Goal: Transaction & Acquisition: Purchase product/service

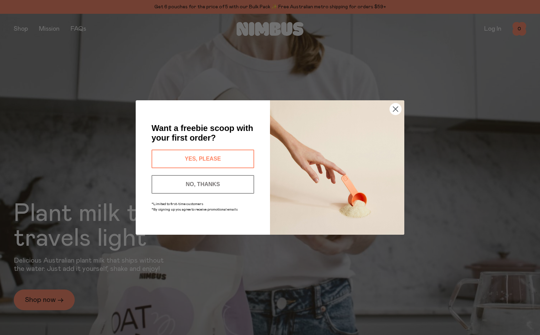
click at [42, 294] on div "Close dialog Want a freebie scoop with your first order? YES, PLEASE NO, THANKS…" at bounding box center [270, 167] width 540 height 335
click at [43, 300] on div "Close dialog Want a freebie scoop with your first order? YES, PLEASE NO, THANKS…" at bounding box center [270, 167] width 540 height 335
click at [395, 108] on icon "Close dialog" at bounding box center [395, 109] width 5 height 5
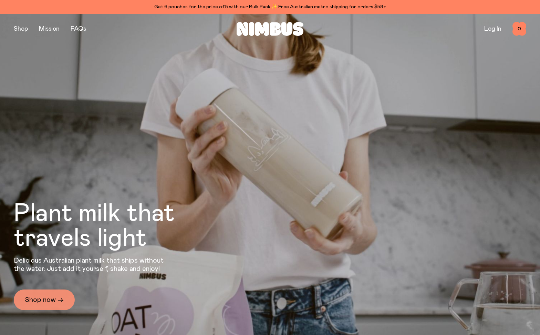
click at [55, 304] on link "Shop now →" at bounding box center [44, 299] width 61 height 21
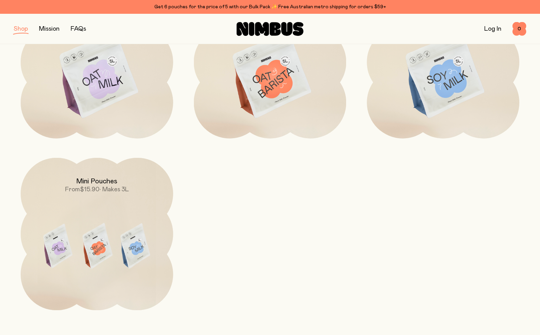
scroll to position [190, 0]
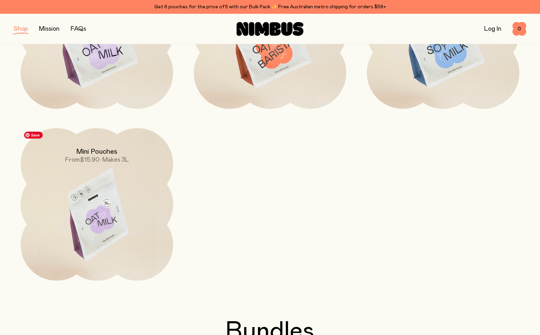
click at [121, 212] on img at bounding box center [97, 217] width 152 height 179
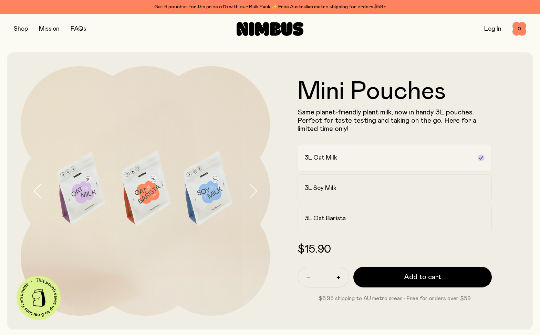
click at [387, 156] on div "3L Oat Milk" at bounding box center [388, 157] width 167 height 8
click at [368, 193] on label "3L Soy Milk" at bounding box center [394, 188] width 194 height 28
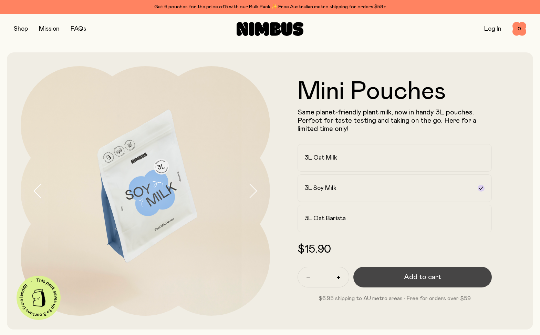
click at [397, 271] on button "Add to cart" at bounding box center [422, 276] width 138 height 21
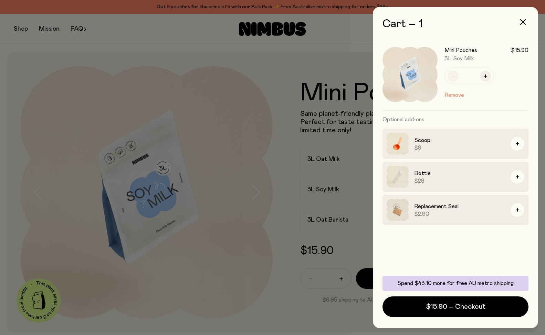
click at [237, 143] on div at bounding box center [272, 167] width 545 height 335
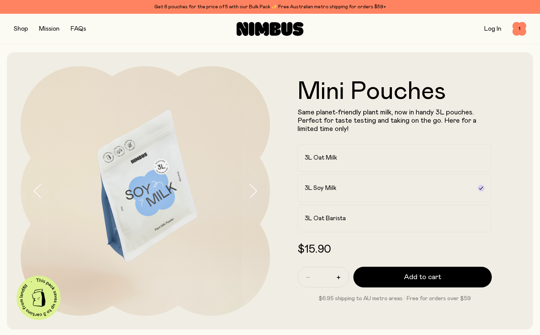
click at [17, 29] on button "button" at bounding box center [21, 29] width 14 height 10
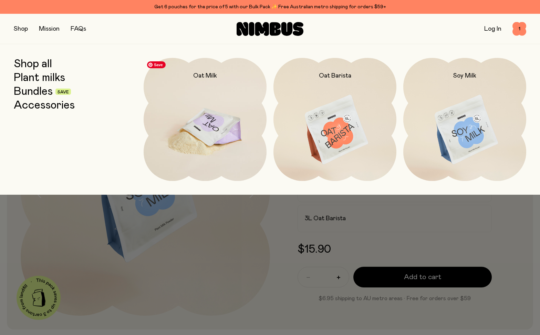
click at [187, 127] on img at bounding box center [205, 130] width 123 height 144
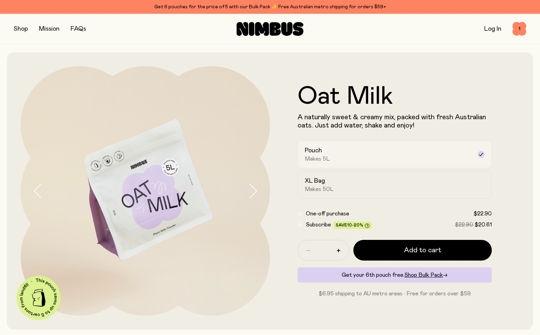
click at [310, 148] on h2 "Pouch" at bounding box center [313, 150] width 17 height 8
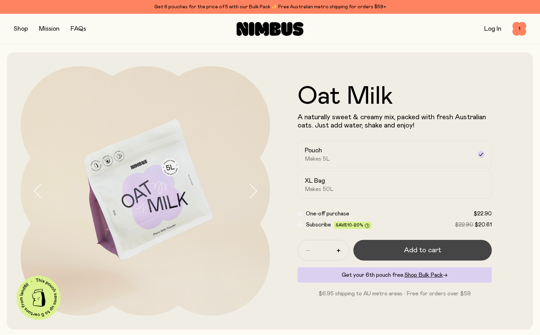
click at [445, 247] on button "Add to cart" at bounding box center [422, 250] width 138 height 21
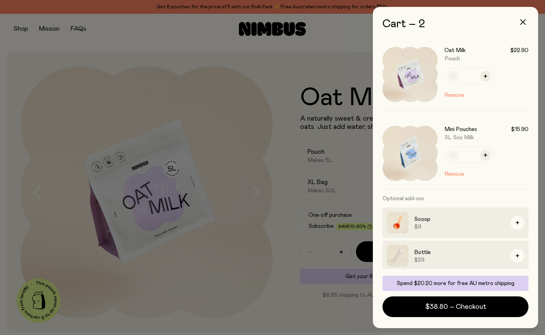
click at [250, 138] on div at bounding box center [272, 167] width 545 height 335
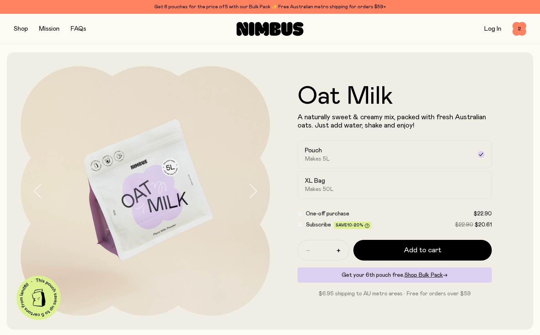
click at [13, 28] on div "Shop Mission FAQs Log In 2 2" at bounding box center [270, 29] width 540 height 30
click at [19, 28] on button "button" at bounding box center [21, 29] width 14 height 10
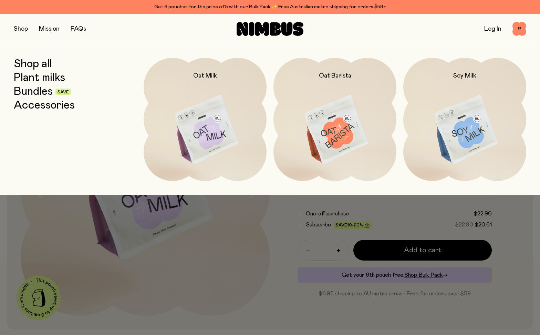
click at [31, 91] on link "Bundles" at bounding box center [33, 91] width 39 height 12
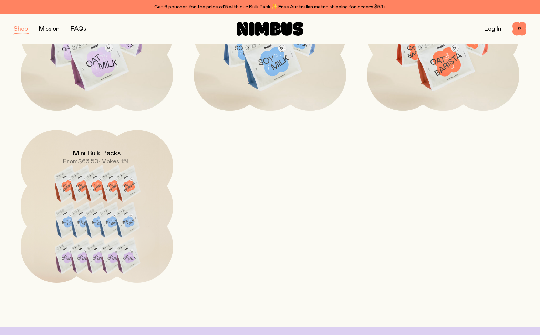
scroll to position [255, 0]
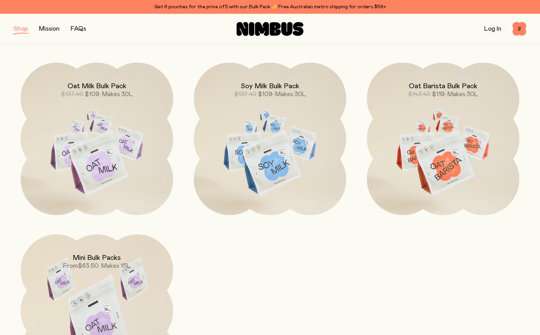
click at [112, 265] on span "• Makes 15L" at bounding box center [114, 266] width 32 height 6
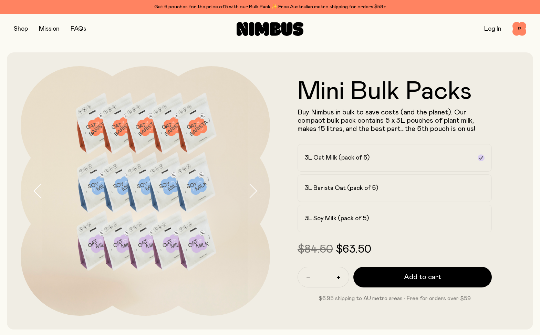
click at [174, 56] on div "Mini Bulk Packs Buy Nimbus in bulk to save costs (and the planet). Our compact …" at bounding box center [270, 190] width 498 height 277
click at [521, 28] on span "2" at bounding box center [519, 29] width 14 height 14
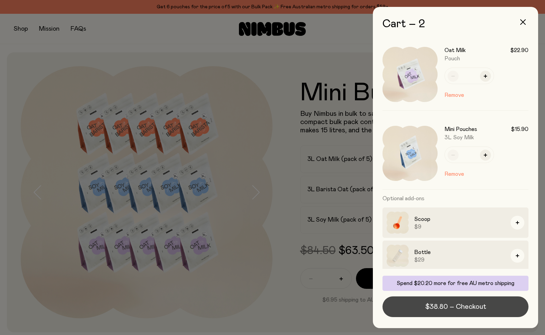
click at [465, 307] on span "$38.80 – Checkout" at bounding box center [455, 306] width 61 height 10
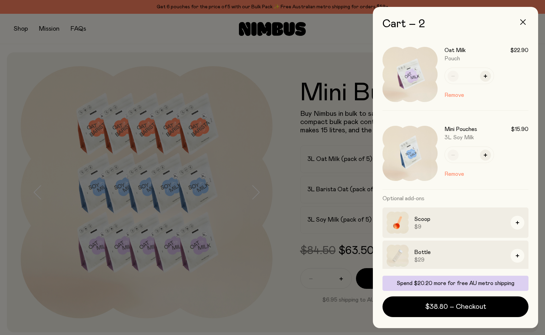
click at [525, 20] on icon "button" at bounding box center [523, 22] width 6 height 6
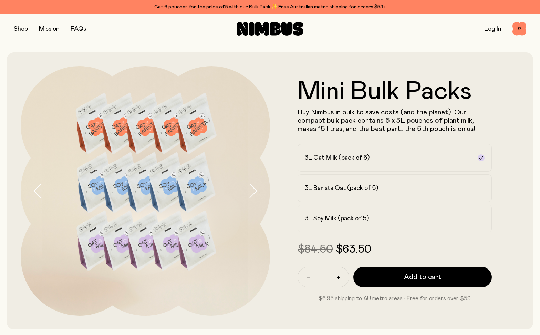
click at [501, 92] on form "Mini Bulk Packs Buy Nimbus in bulk to save costs (and the planet). Our compact …" at bounding box center [394, 190] width 249 height 223
